Goal: Task Accomplishment & Management: Use online tool/utility

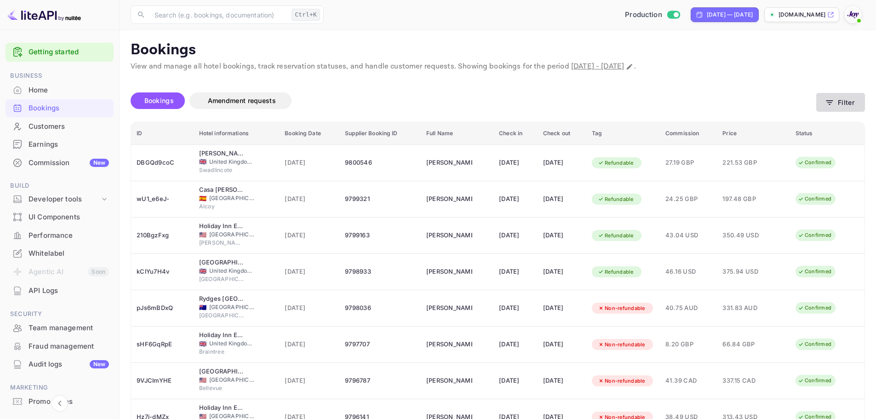
click at [851, 101] on button "Filter" at bounding box center [841, 102] width 49 height 19
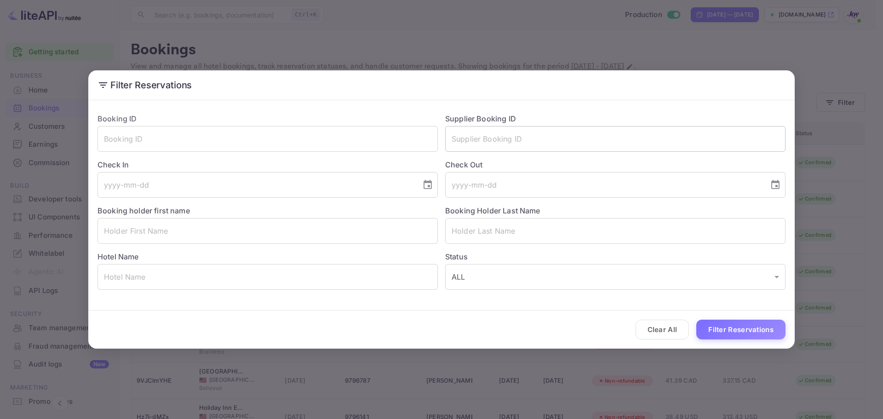
click at [570, 132] on input "text" at bounding box center [615, 139] width 340 height 26
paste input "9422854"
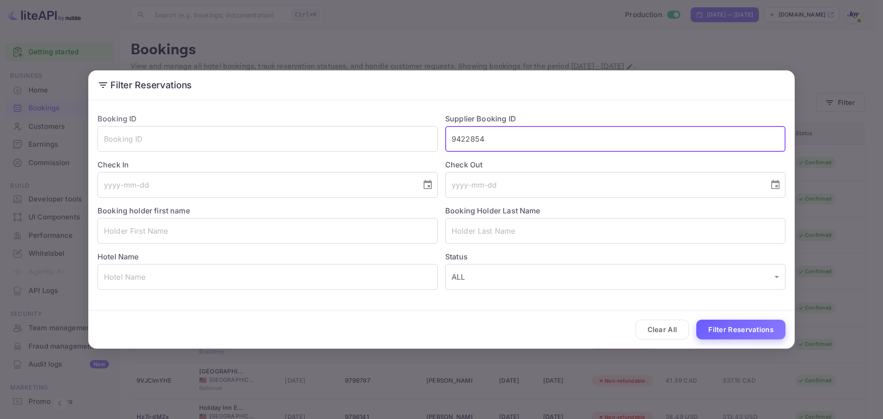
type input "9422854"
click at [729, 337] on button "Filter Reservations" at bounding box center [741, 330] width 89 height 20
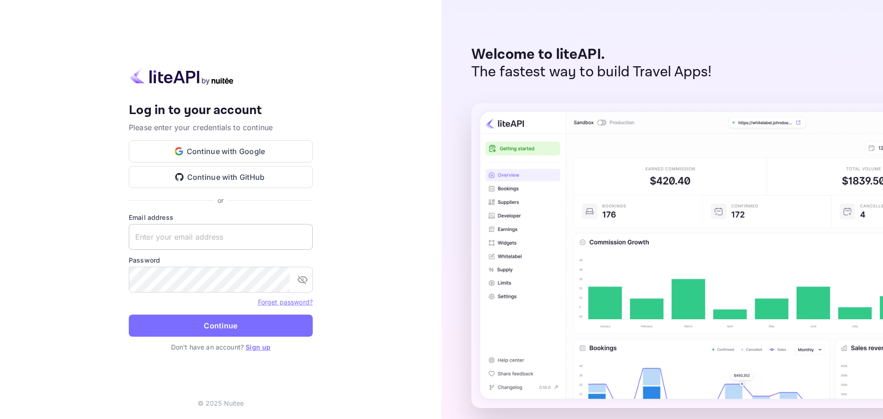
drag, startPoint x: 177, startPoint y: 225, endPoint x: 175, endPoint y: 232, distance: 7.9
click at [176, 225] on input "text" at bounding box center [221, 237] width 184 height 26
paste input "services@withjoy.com"
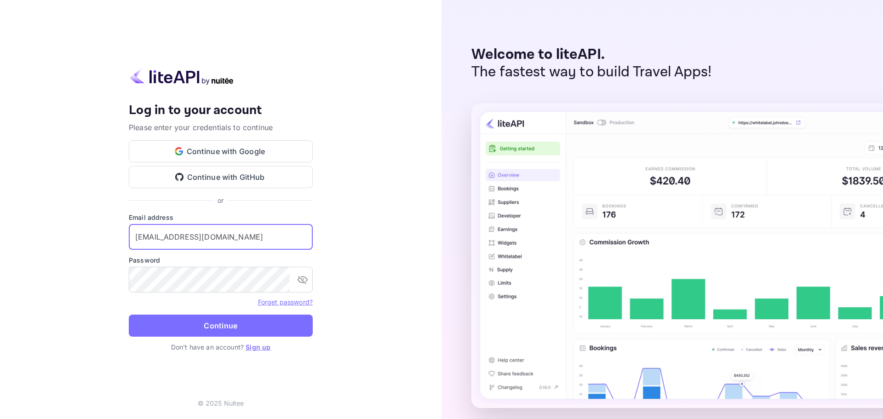
type input "services@withjoy.com"
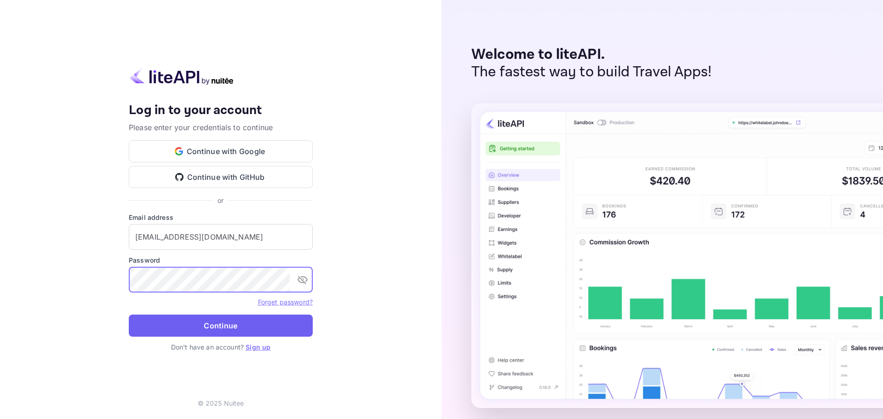
click at [202, 323] on button "Continue" at bounding box center [221, 326] width 184 height 22
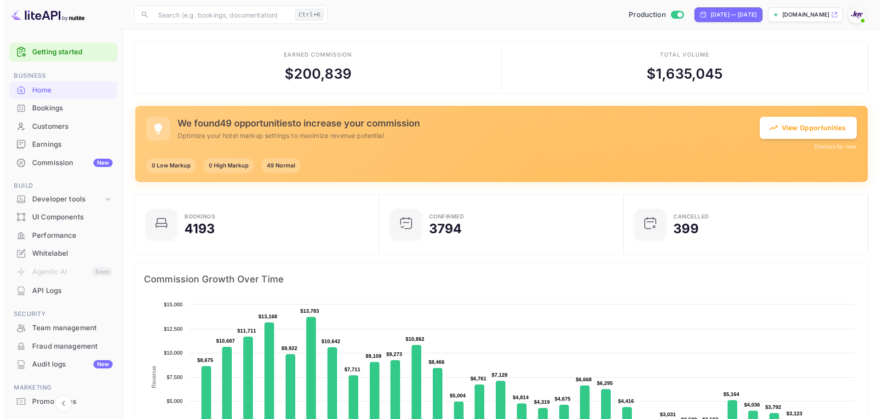
scroll to position [7, 7]
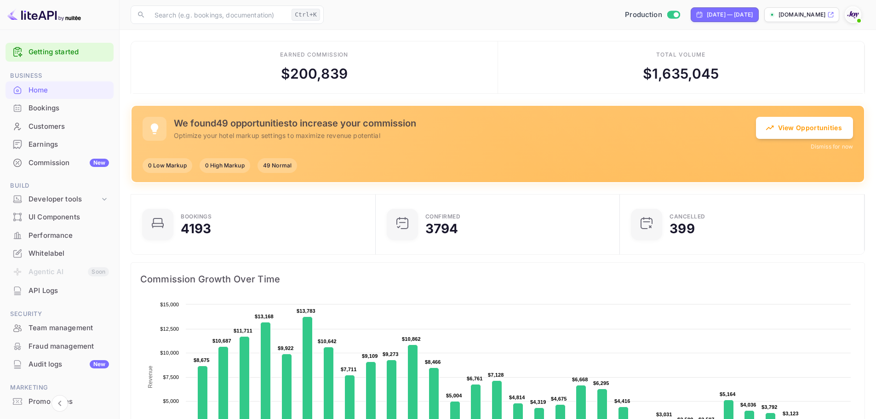
click at [32, 109] on div "Bookings" at bounding box center [69, 108] width 81 height 11
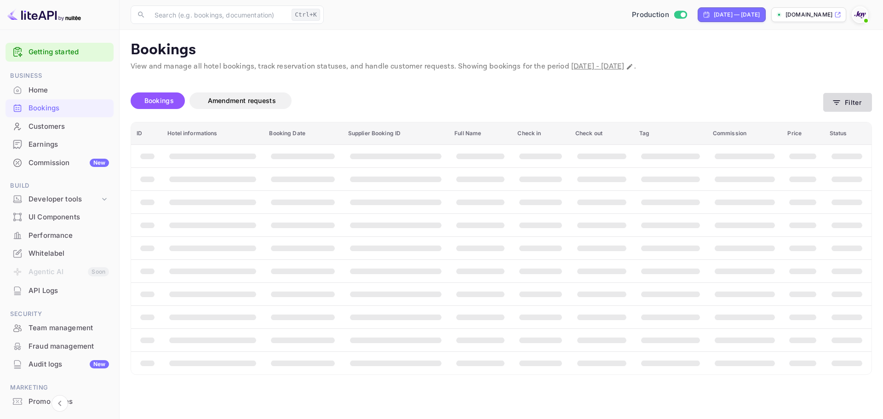
click at [856, 105] on button "Filter" at bounding box center [848, 102] width 49 height 19
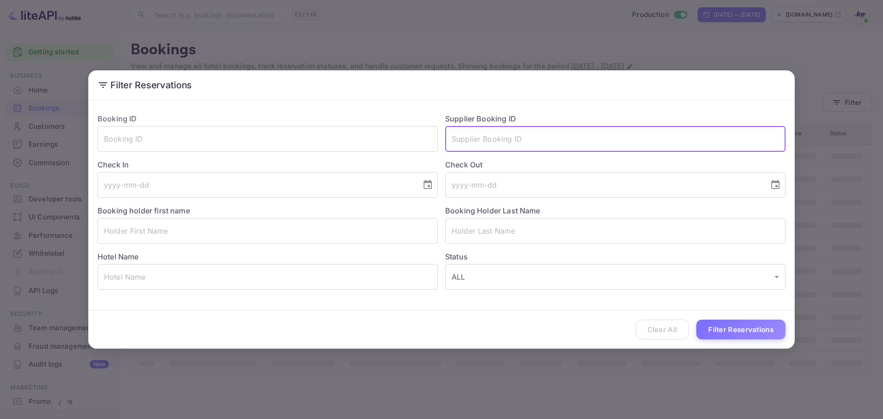
click at [486, 145] on input "text" at bounding box center [615, 139] width 340 height 26
paste input "9422854"
type input "9422854"
click at [754, 330] on button "Filter Reservations" at bounding box center [741, 330] width 89 height 20
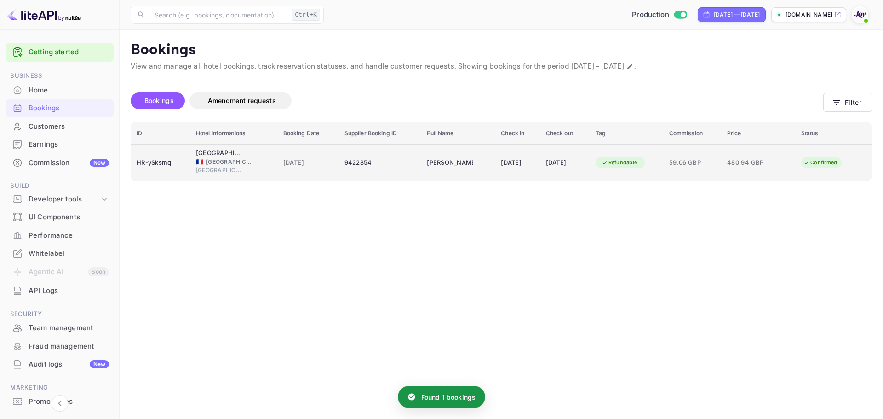
click at [350, 173] on td "9422854" at bounding box center [380, 162] width 83 height 36
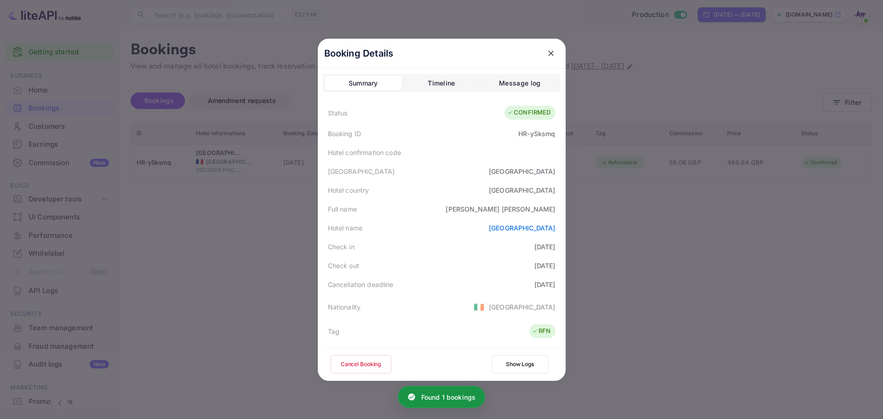
scroll to position [223, 0]
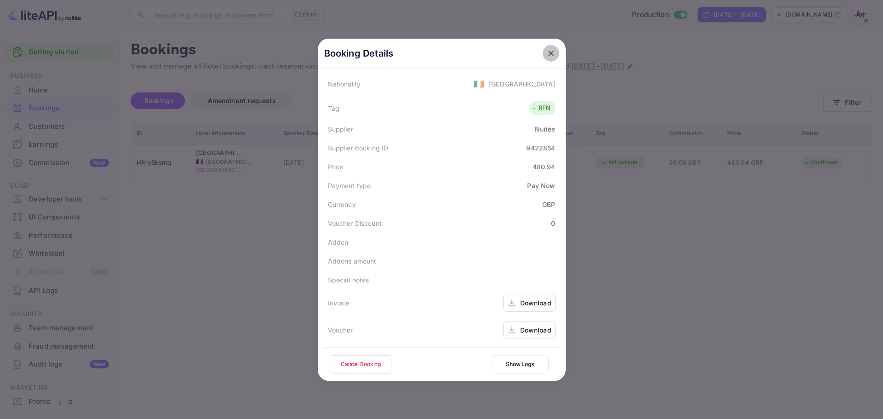
drag, startPoint x: 547, startPoint y: 51, endPoint x: 571, endPoint y: 63, distance: 27.2
click at [548, 52] on icon "close" at bounding box center [551, 53] width 9 height 9
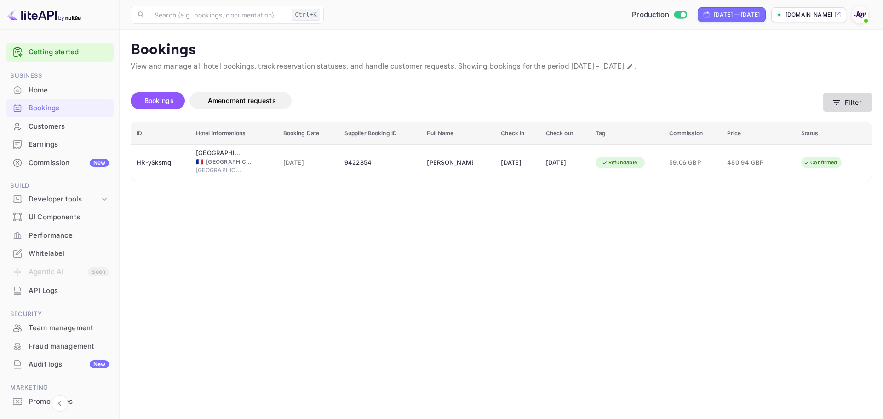
drag, startPoint x: 877, startPoint y: 106, endPoint x: 866, endPoint y: 104, distance: 11.4
click at [876, 106] on main "Bookings View and manage all hotel bookings, track reservation statuses, and ha…" at bounding box center [502, 224] width 764 height 389
click at [863, 101] on button "Filter" at bounding box center [848, 102] width 49 height 19
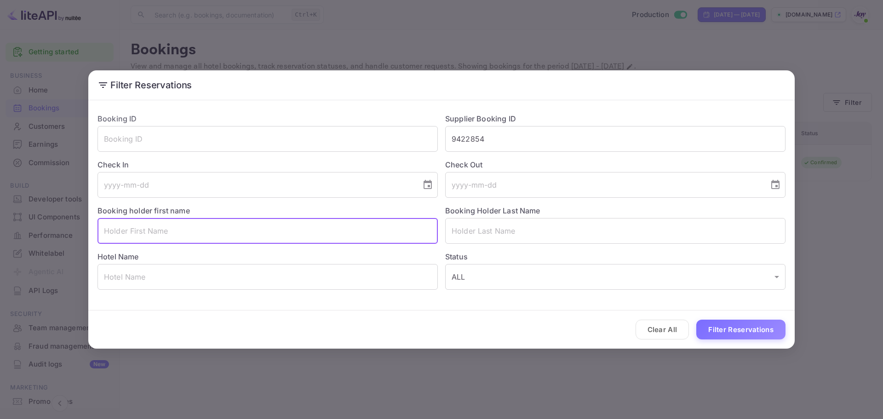
click at [139, 233] on input "text" at bounding box center [268, 231] width 340 height 26
paste input "Mofizul Islam"
drag, startPoint x: 151, startPoint y: 231, endPoint x: 132, endPoint y: 232, distance: 19.3
click at [132, 232] on input "Mofizul Islam" at bounding box center [268, 231] width 340 height 26
type input "Mofizul"
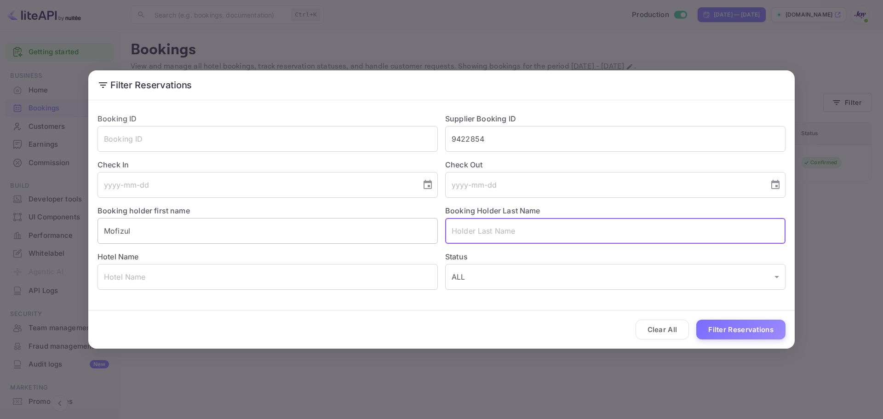
paste input "Islam"
type input "Islam"
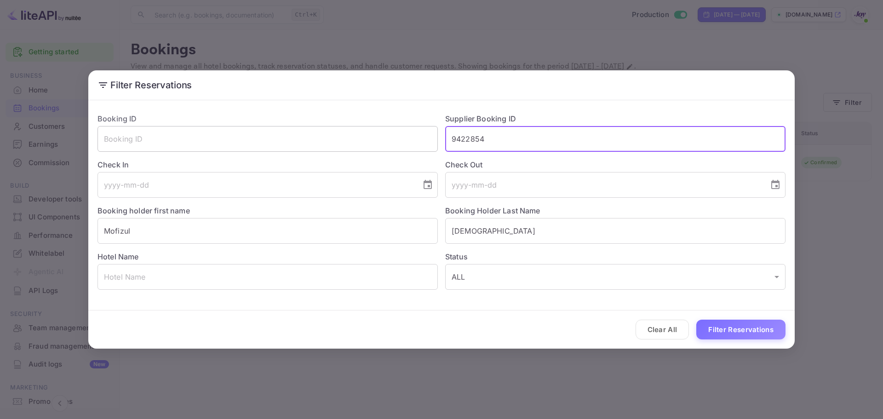
drag, startPoint x: 503, startPoint y: 142, endPoint x: 363, endPoint y: 134, distance: 140.5
click at [363, 134] on div "Booking ID ​ Supplier Booking ID 9422854 ​ Check In ​ Check Out ​ Booking holde…" at bounding box center [438, 198] width 696 height 184
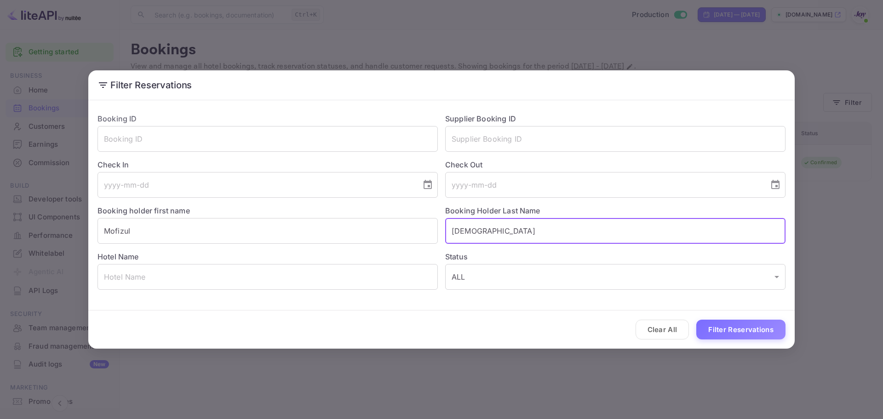
click at [485, 240] on input "Islam" at bounding box center [615, 231] width 340 height 26
type input "Islam"
click at [732, 326] on button "Filter Reservations" at bounding box center [741, 330] width 89 height 20
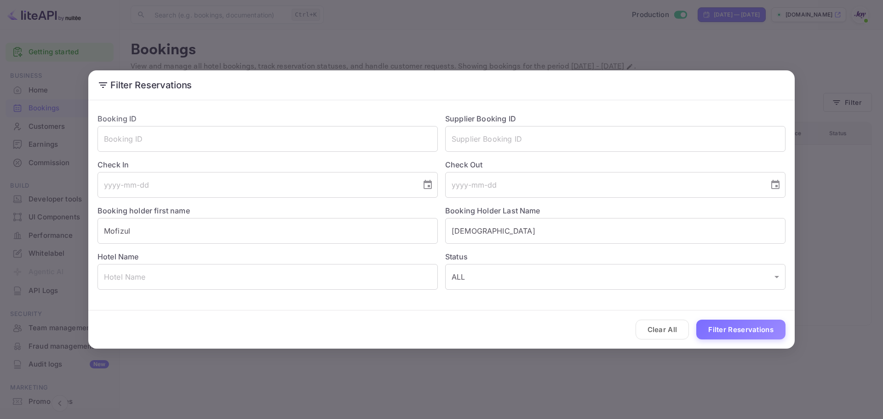
click at [219, 39] on div "Filter Reservations Booking ID ​ Supplier Booking ID ​ Check In ​ Check Out ​ B…" at bounding box center [441, 209] width 883 height 419
